Goal: Information Seeking & Learning: Learn about a topic

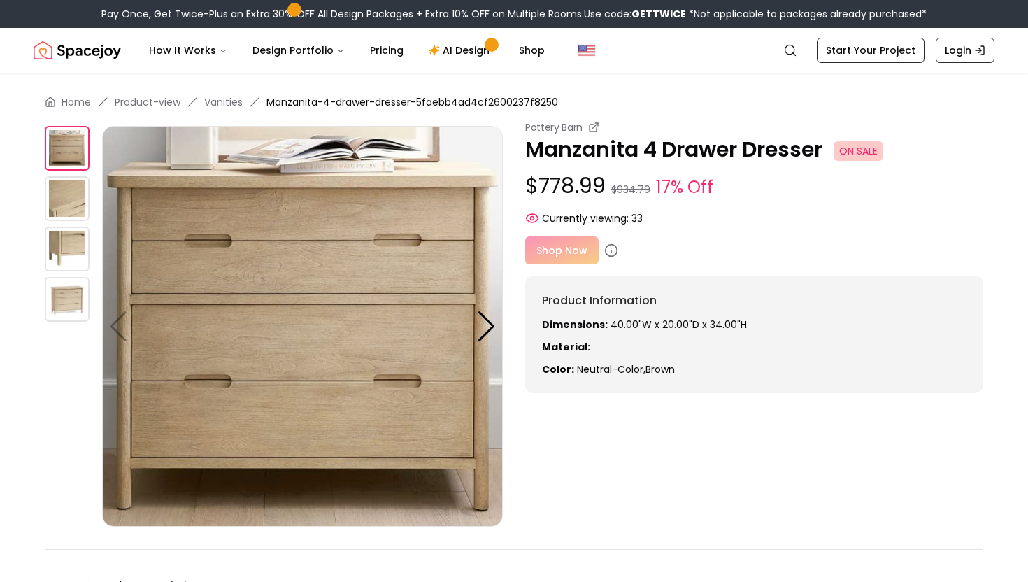
click at [632, 328] on p "Dimensions: 40.00"W x 20.00"D x 34.00"H" at bounding box center [754, 325] width 425 height 14
click at [573, 320] on strong "Dimensions:" at bounding box center [575, 325] width 66 height 14
drag, startPoint x: 573, startPoint y: 320, endPoint x: 766, endPoint y: 320, distance: 193.1
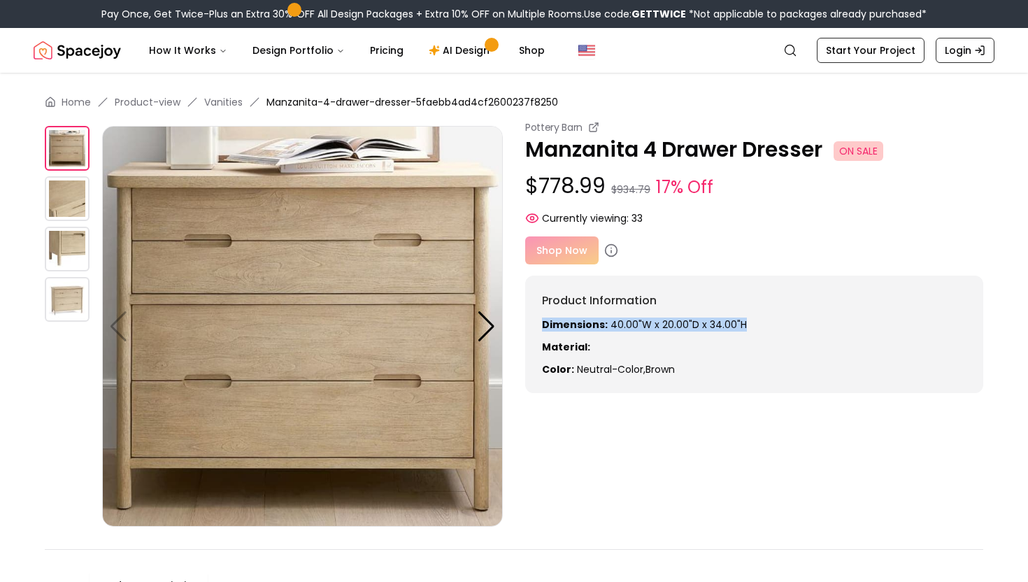
click at [766, 320] on p "Dimensions: 40.00"W x 20.00"D x 34.00"H" at bounding box center [754, 325] width 425 height 14
click at [725, 321] on p "Dimensions: 40.00"W x 20.00"D x 34.00"H" at bounding box center [754, 325] width 425 height 14
